Goal: Navigation & Orientation: Understand site structure

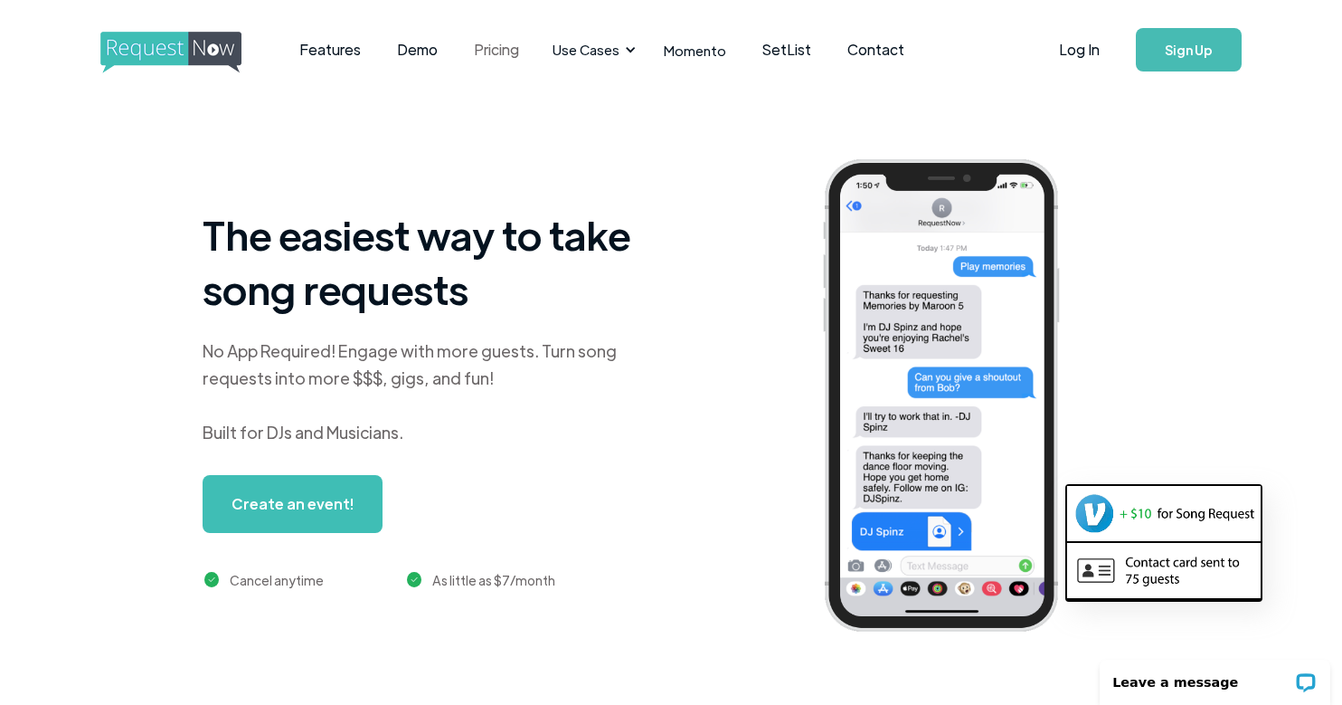
click at [500, 47] on link "Pricing" at bounding box center [496, 50] width 81 height 56
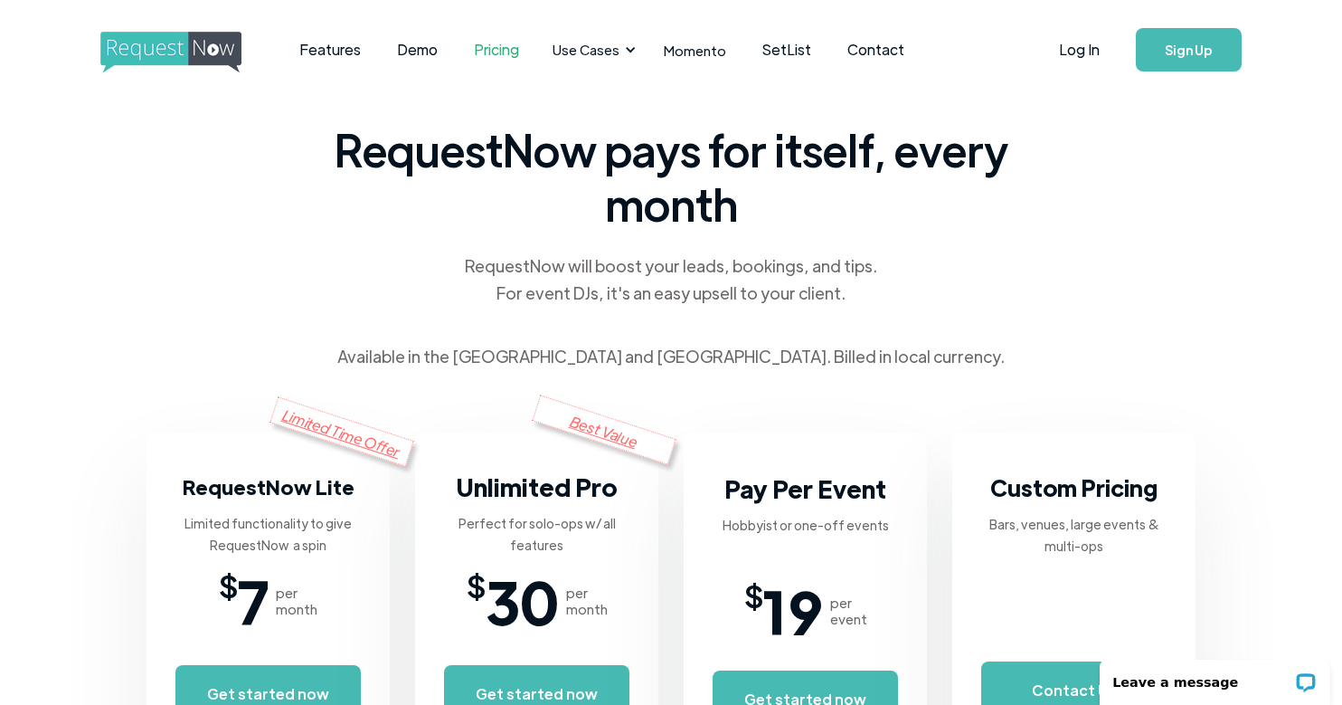
click at [149, 334] on div "RequestNow pays for itself, every month RequestNow will boost your leads, booki…" at bounding box center [671, 374] width 1049 height 551
click at [165, 53] on img "home" at bounding box center [187, 53] width 175 height 42
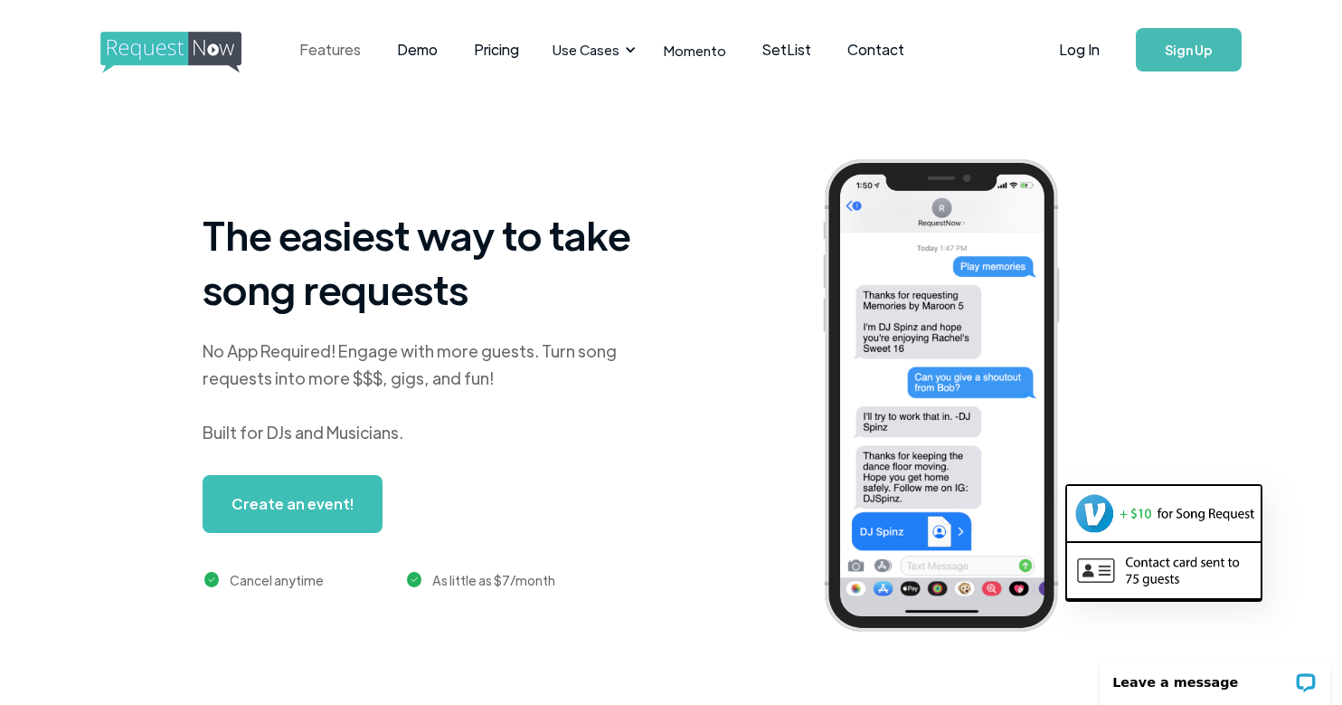
click at [327, 52] on link "Features" at bounding box center [330, 50] width 98 height 56
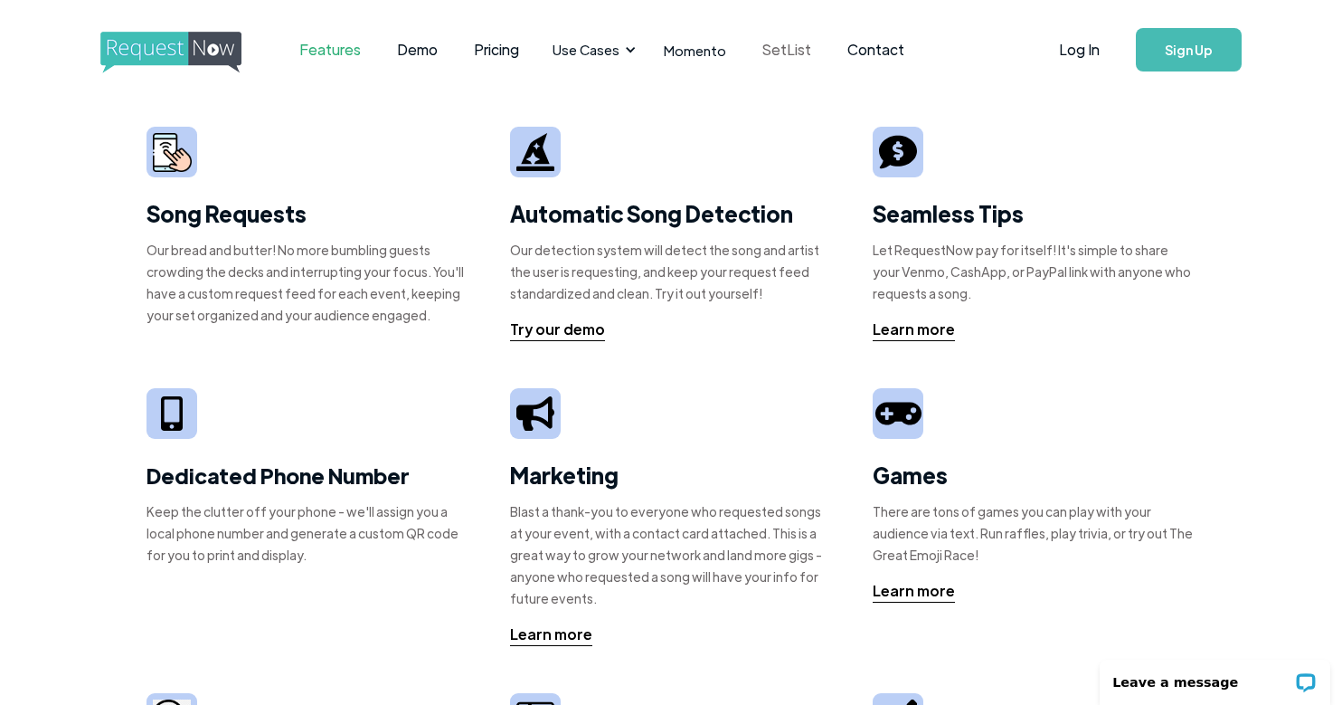
click at [770, 49] on link "SetList" at bounding box center [786, 50] width 85 height 56
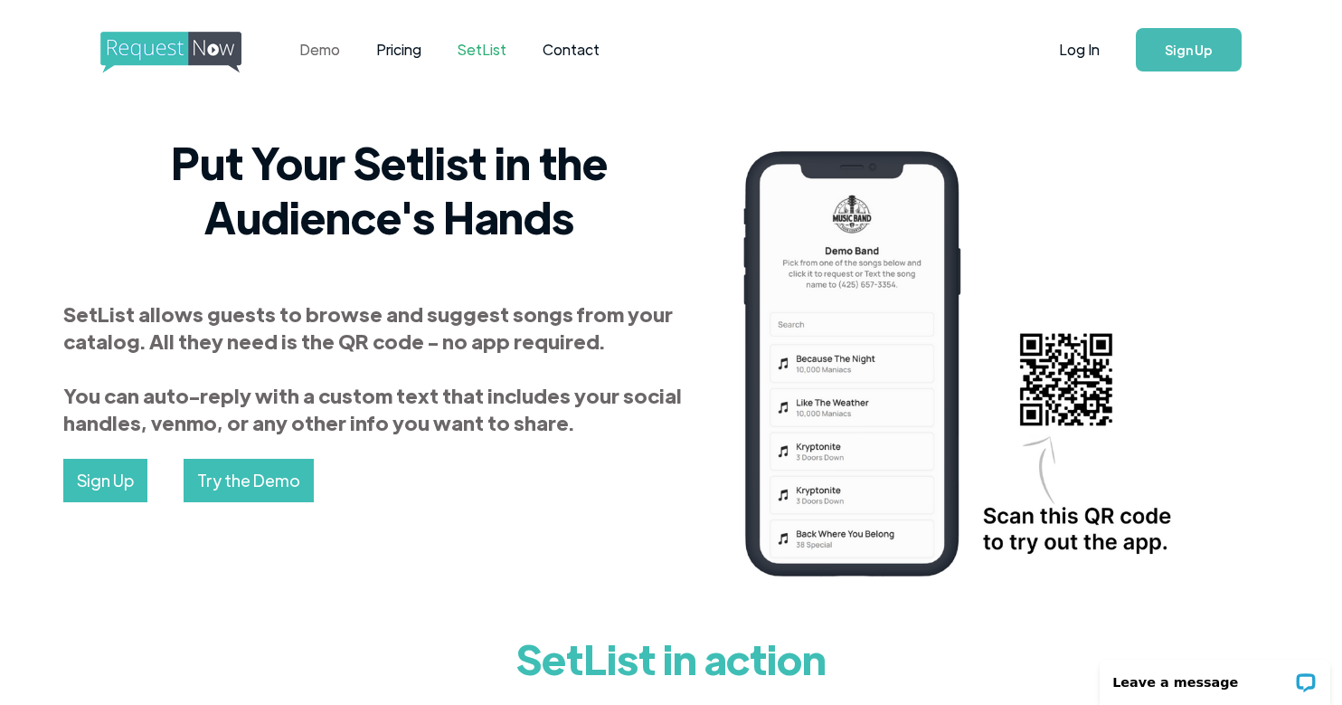
click at [317, 50] on link "Demo" at bounding box center [319, 50] width 77 height 56
click at [171, 50] on img "home" at bounding box center [187, 53] width 175 height 42
